Goal: Unclear

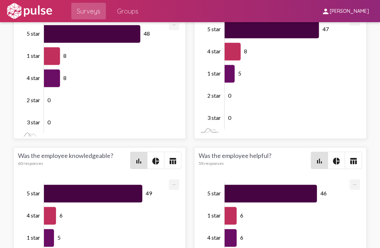
scroll to position [1141, 0]
